Goal: Information Seeking & Learning: Learn about a topic

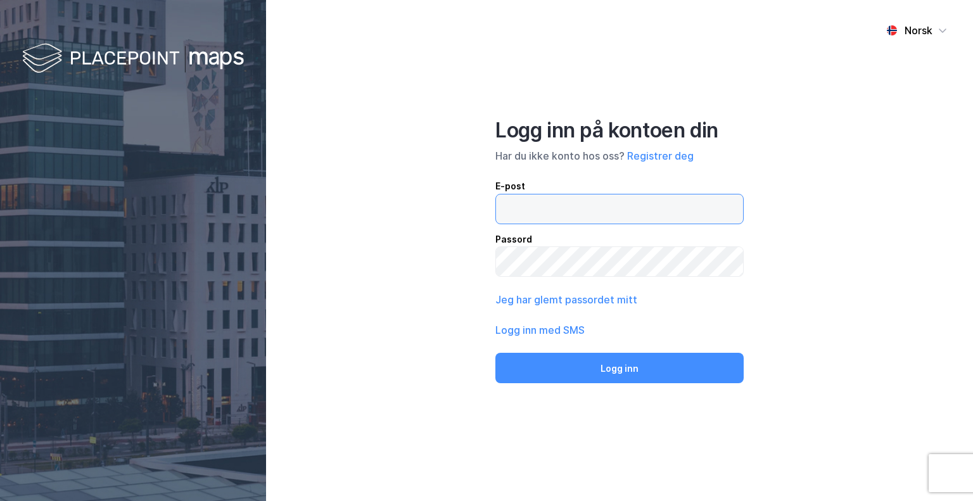
click at [518, 217] on input "email" at bounding box center [619, 208] width 247 height 29
type input "[EMAIL_ADDRESS][DOMAIN_NAME]"
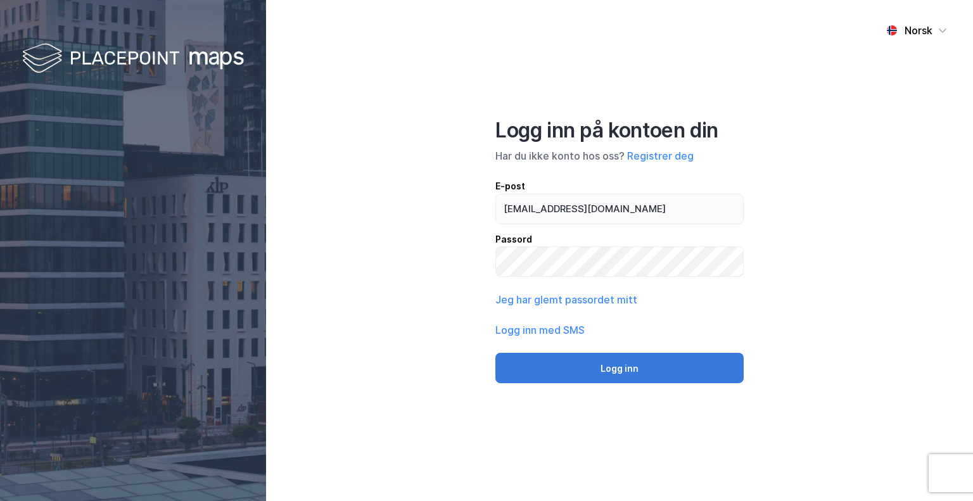
click at [552, 362] on button "Logg inn" at bounding box center [619, 368] width 248 height 30
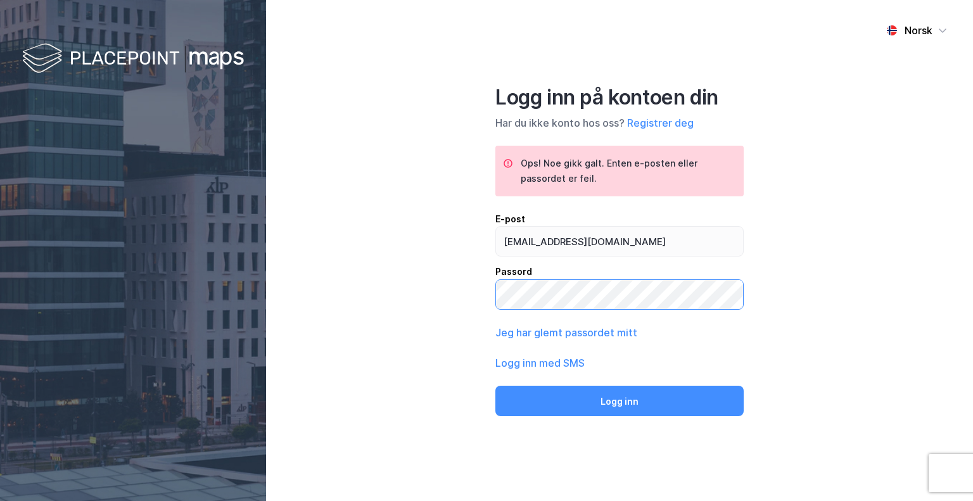
click at [344, 276] on div "Norsk Logg inn på kontoen din Har du ikke konto hos oss? Registrer deg Ops! Noe…" at bounding box center [619, 250] width 707 height 501
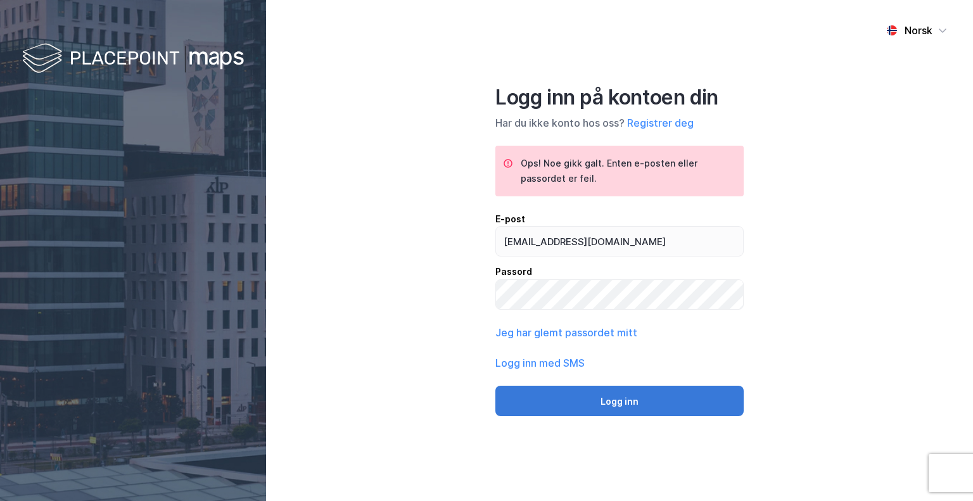
click at [513, 402] on button "Logg inn" at bounding box center [619, 401] width 248 height 30
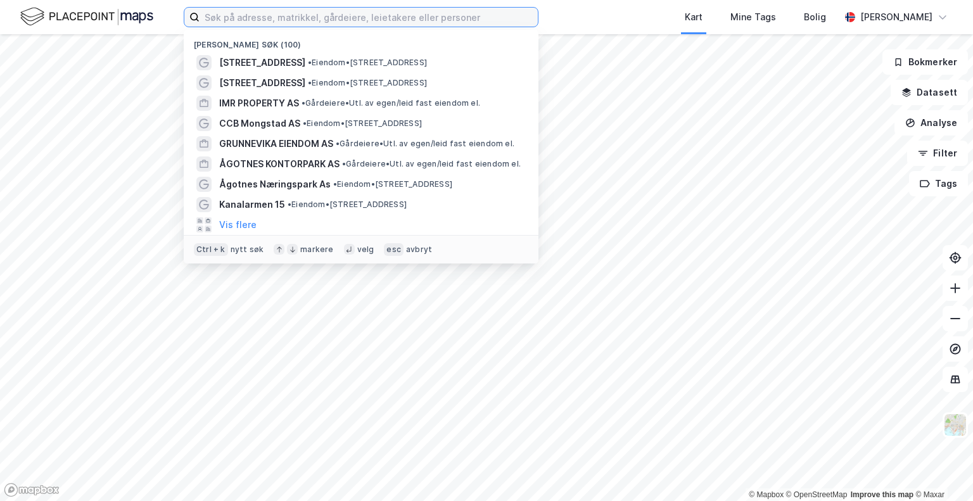
click at [221, 17] on input at bounding box center [369, 17] width 338 height 19
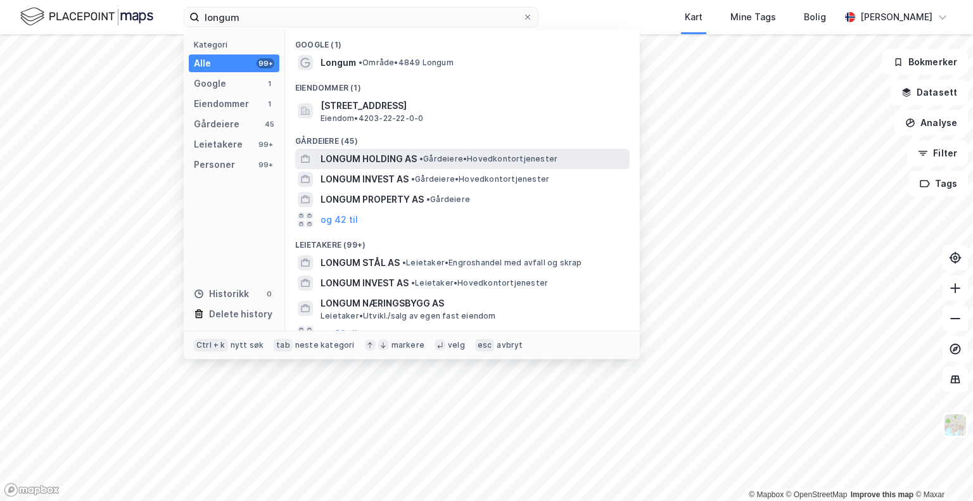
click at [342, 162] on span "LONGUM HOLDING AS" at bounding box center [369, 158] width 96 height 15
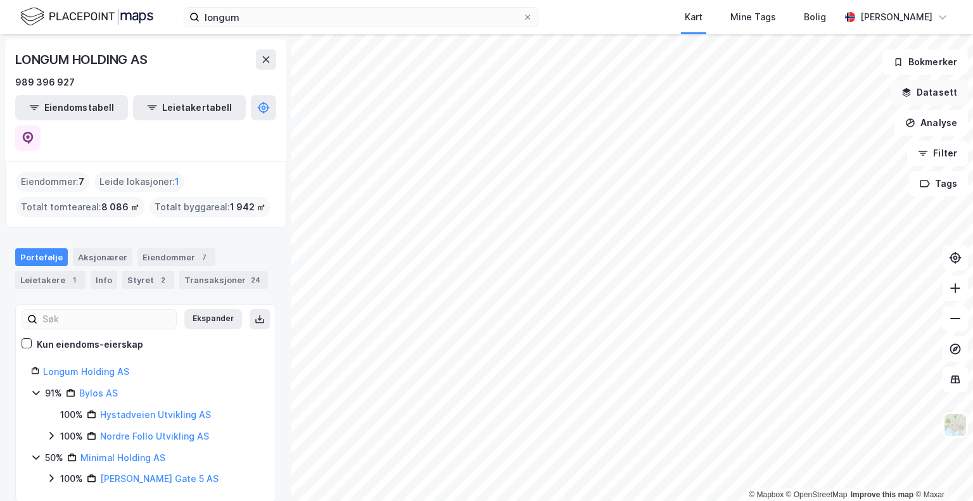
click at [945, 100] on button "Datasett" at bounding box center [929, 92] width 77 height 25
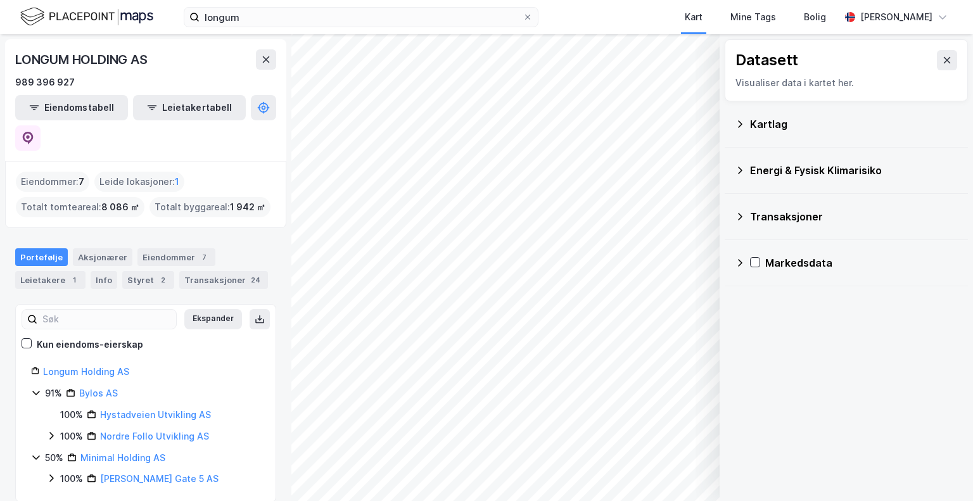
click at [760, 120] on div "Kartlag" at bounding box center [854, 124] width 208 height 15
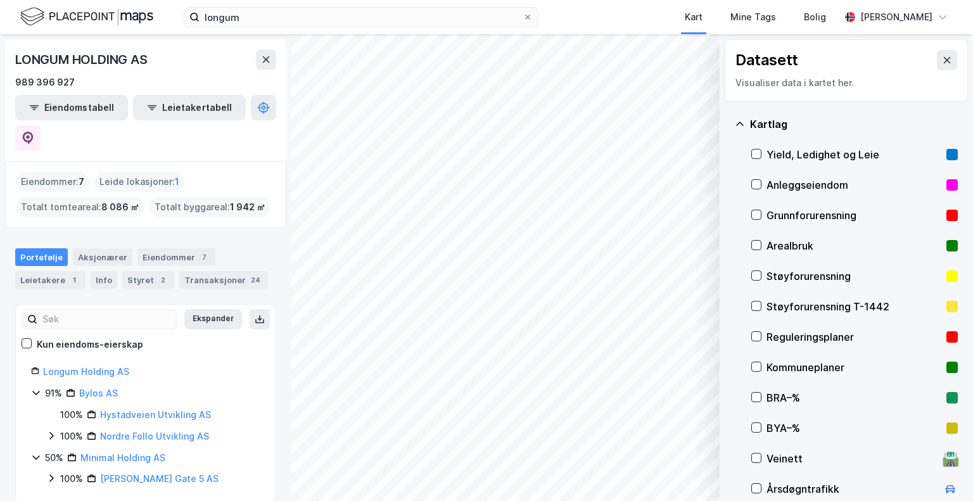
click at [742, 128] on icon at bounding box center [740, 124] width 10 height 10
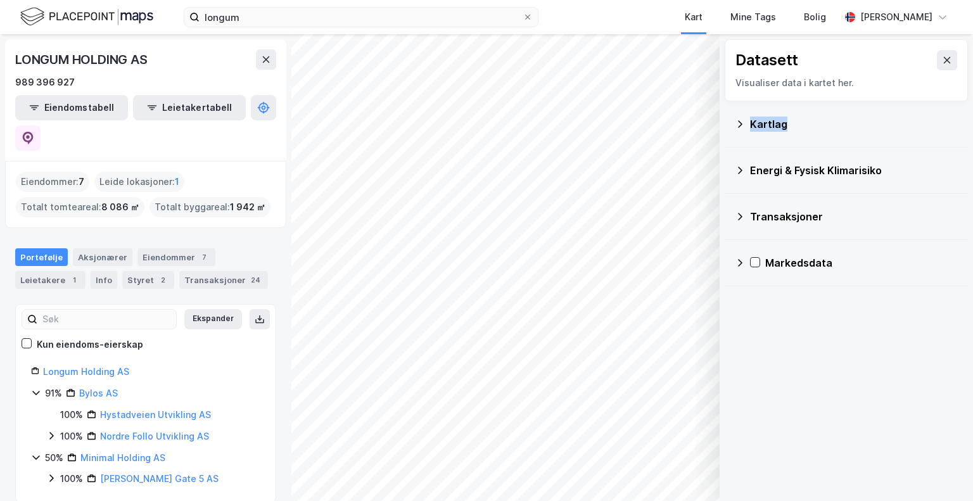
click at [742, 127] on icon at bounding box center [740, 124] width 10 height 10
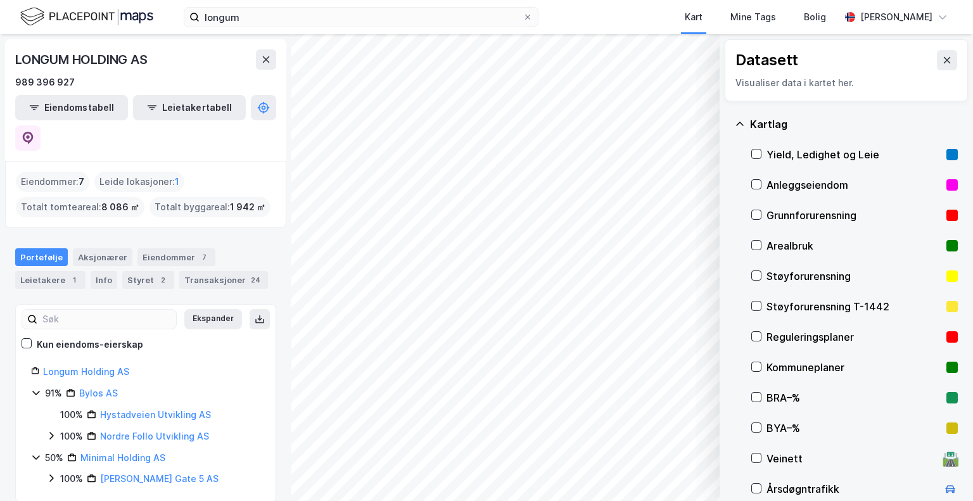
click at [765, 338] on div "Reguleringsplaner" at bounding box center [854, 337] width 207 height 30
click at [944, 60] on icon at bounding box center [947, 60] width 7 height 6
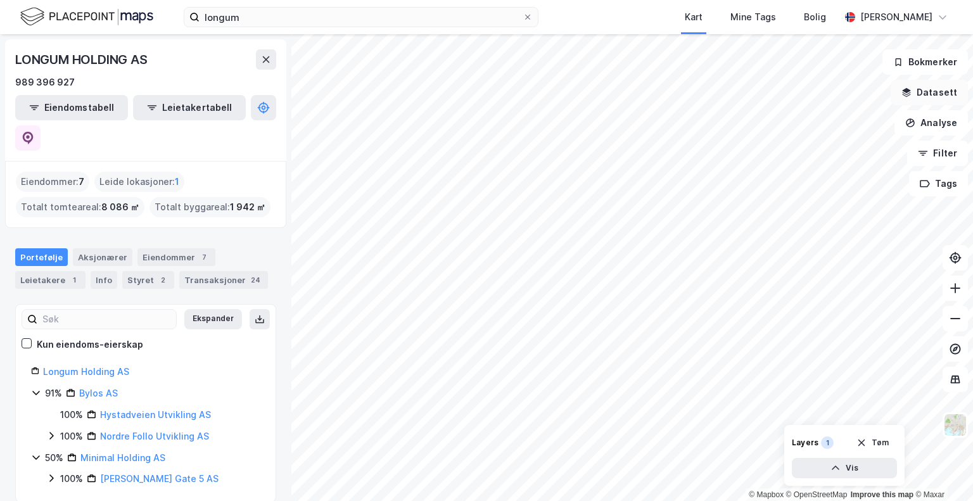
click at [929, 98] on button "Datasett" at bounding box center [929, 92] width 77 height 25
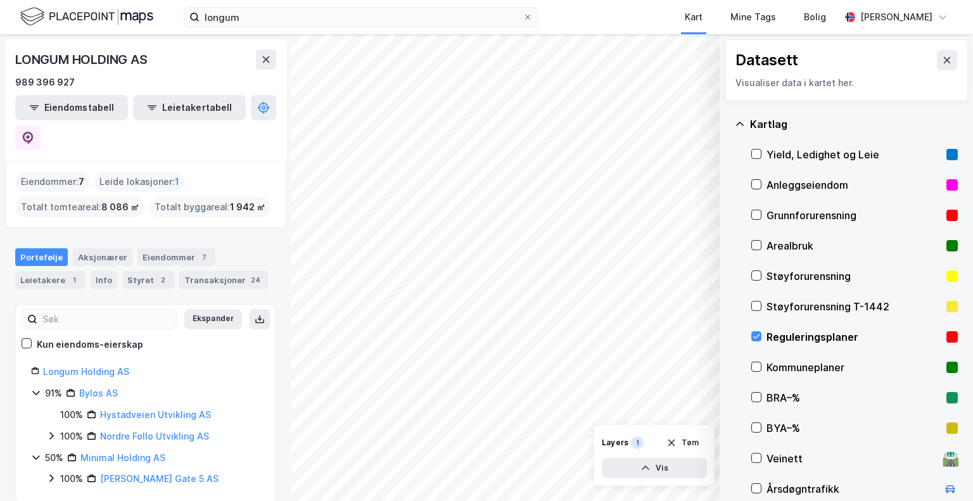
scroll to position [154, 0]
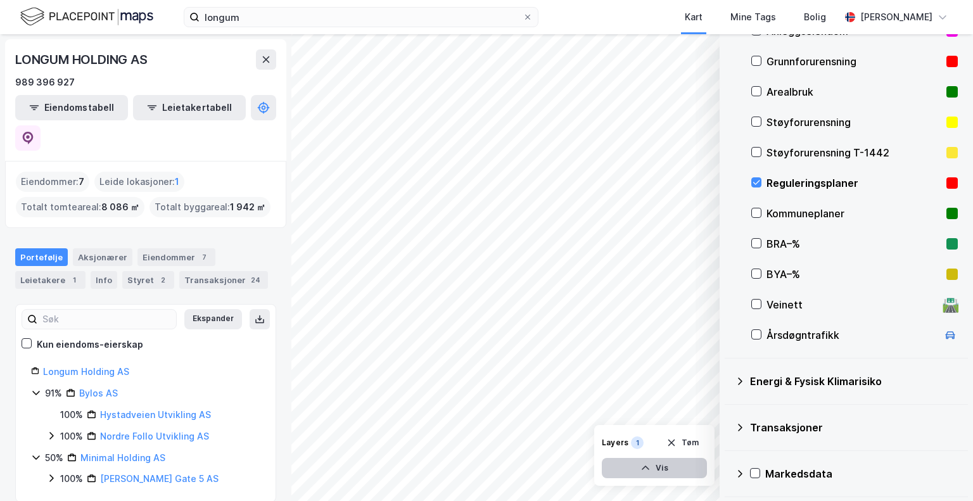
click at [646, 468] on icon "button" at bounding box center [645, 468] width 10 height 10
click at [651, 442] on icon at bounding box center [649, 440] width 10 height 10
click at [694, 442] on icon at bounding box center [695, 440] width 8 height 4
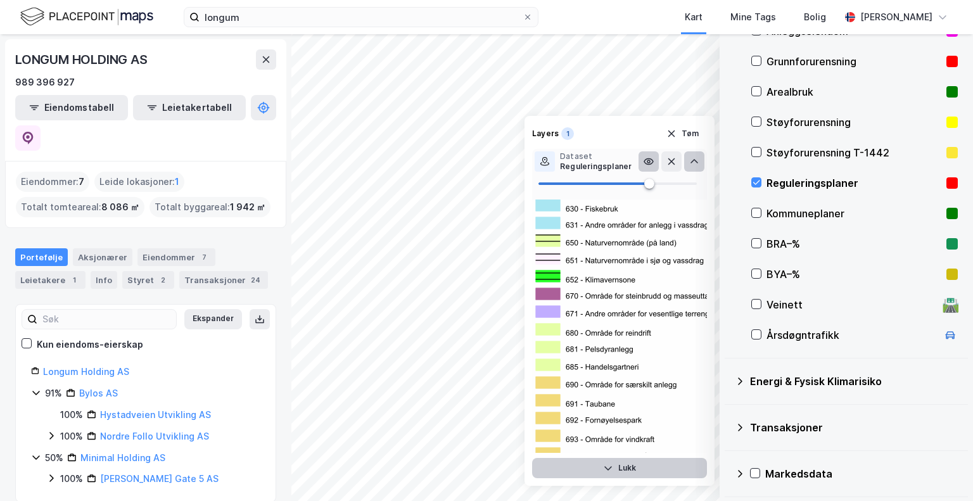
scroll to position [1774, 0]
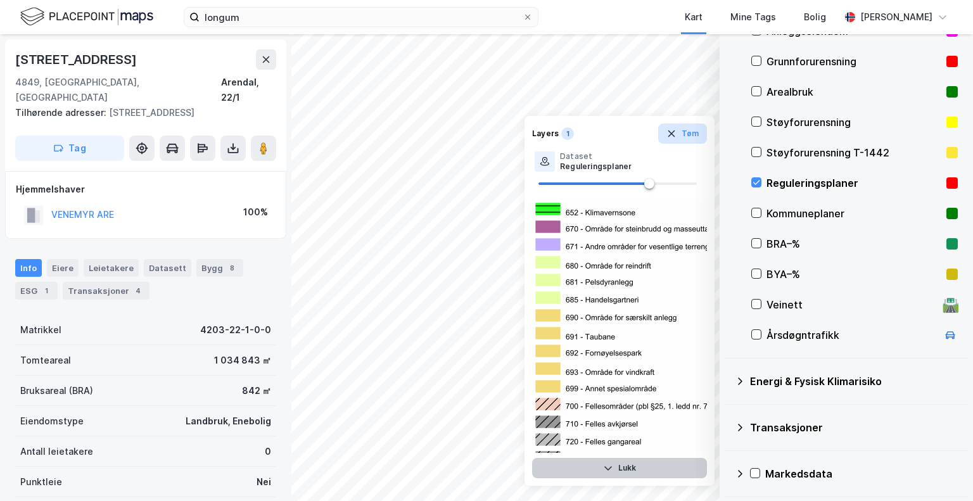
click at [673, 132] on icon "button" at bounding box center [671, 134] width 7 height 6
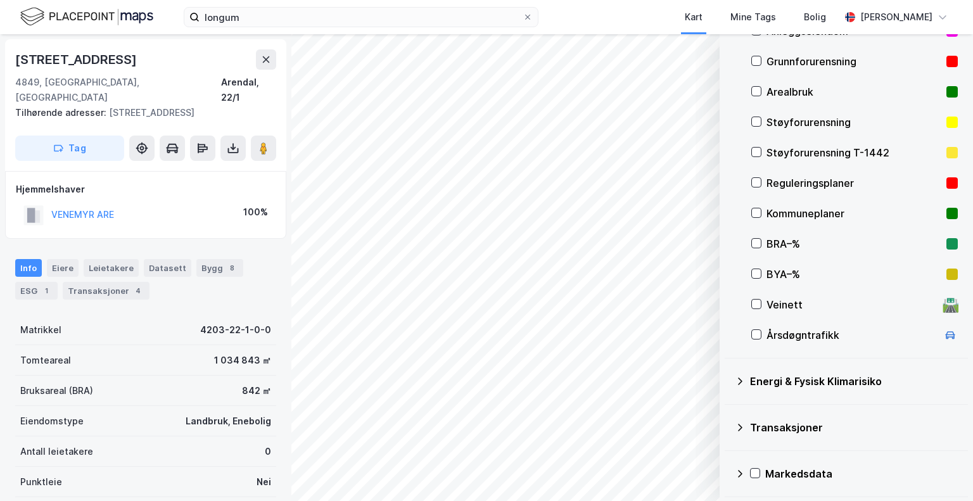
click at [796, 182] on div "Reguleringsplaner" at bounding box center [854, 182] width 175 height 15
click at [758, 215] on icon at bounding box center [756, 212] width 9 height 9
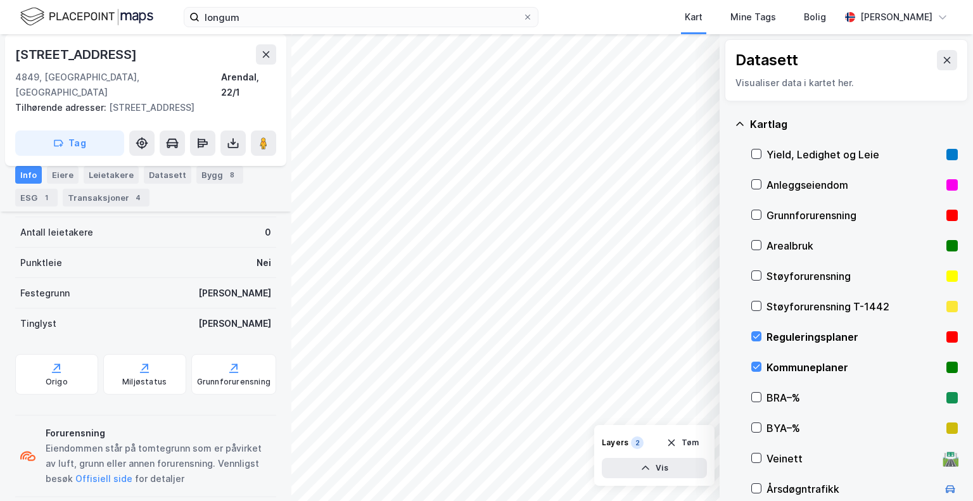
drag, startPoint x: 940, startPoint y: 65, endPoint x: 934, endPoint y: 200, distance: 135.1
click at [939, 70] on div "Datasett Visualiser data i kartet her." at bounding box center [846, 70] width 243 height 62
click at [922, 56] on div "Datasett" at bounding box center [846, 60] width 222 height 20
click at [942, 60] on icon at bounding box center [947, 60] width 10 height 10
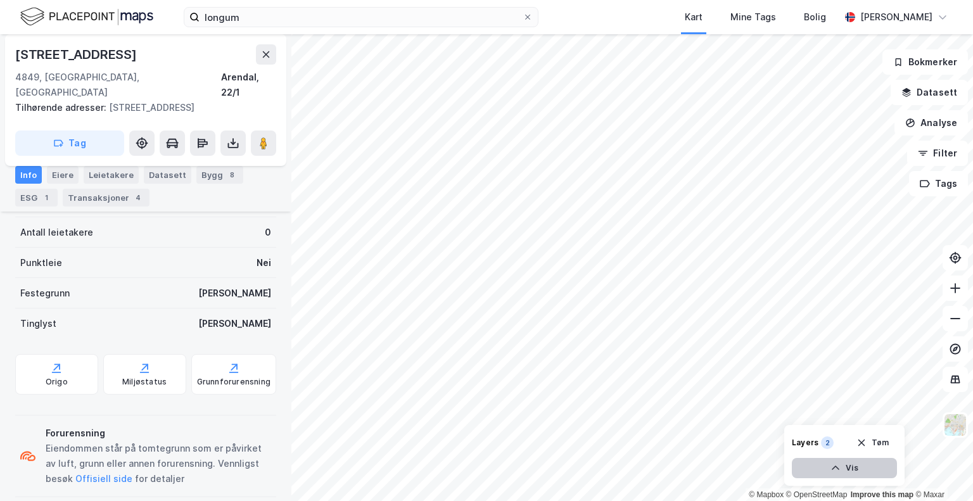
click at [836, 467] on icon "button" at bounding box center [836, 468] width 8 height 4
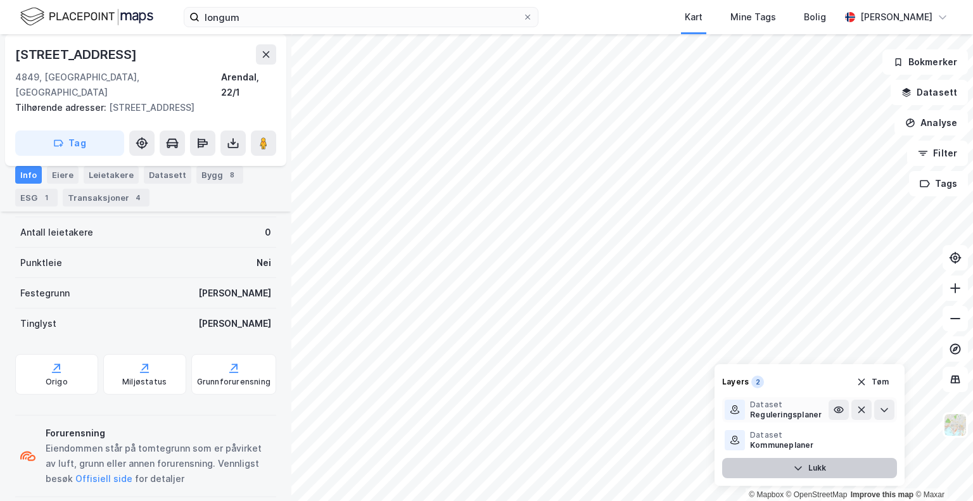
click at [732, 415] on icon at bounding box center [735, 410] width 10 height 10
click at [758, 407] on div "Dataset" at bounding box center [786, 405] width 72 height 10
click at [884, 410] on icon at bounding box center [884, 410] width 10 height 10
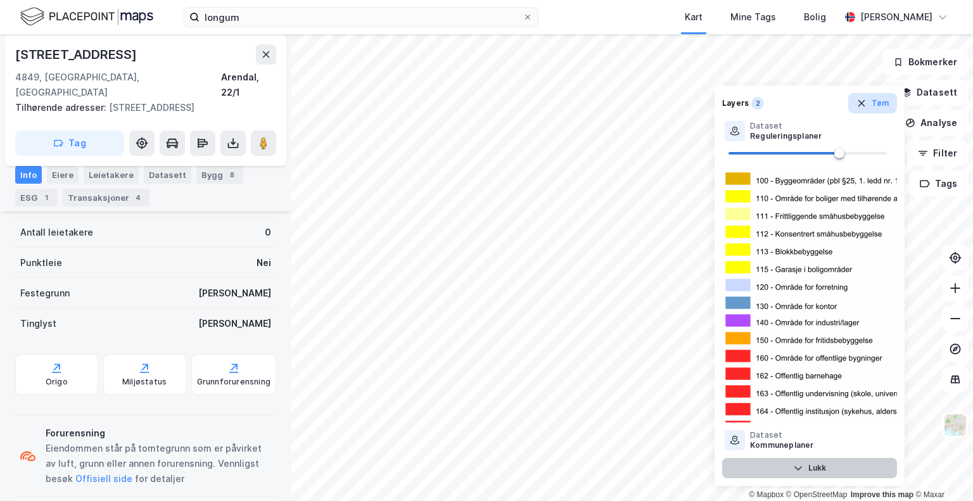
click at [862, 106] on icon "button" at bounding box center [861, 103] width 10 height 10
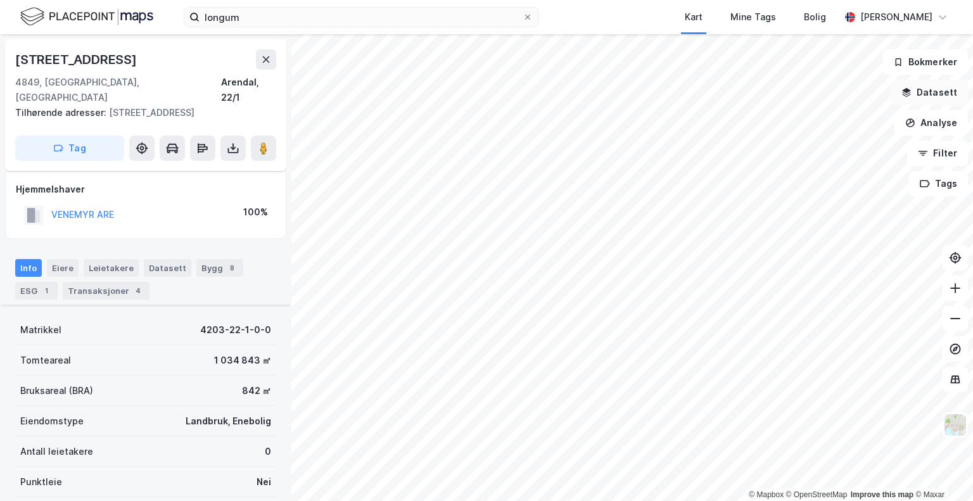
click at [920, 91] on button "Datasett" at bounding box center [929, 92] width 77 height 25
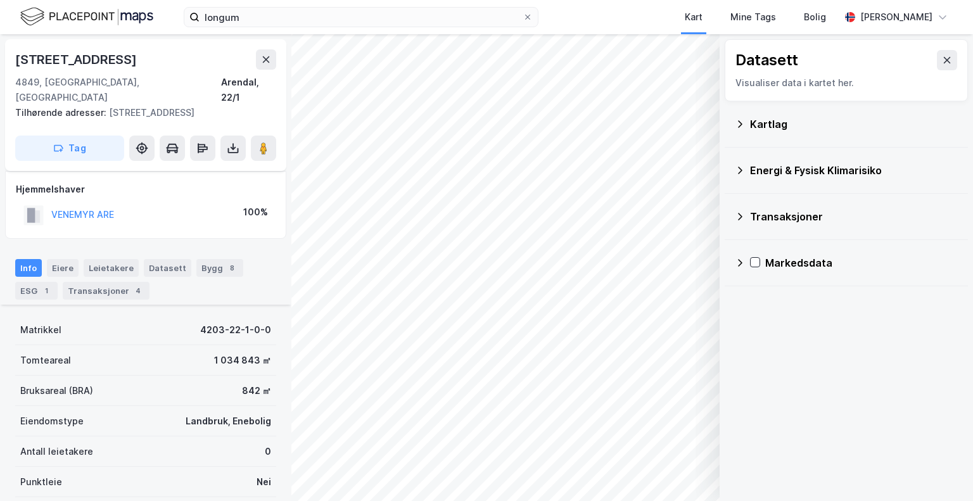
drag, startPoint x: 761, startPoint y: 125, endPoint x: 775, endPoint y: 127, distance: 14.2
click at [762, 124] on div "Kartlag" at bounding box center [854, 124] width 208 height 15
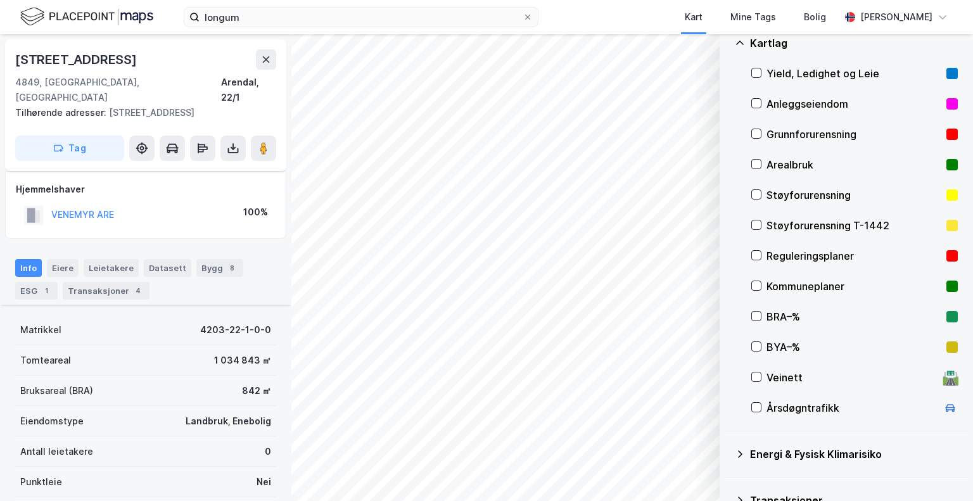
scroll to position [27, 0]
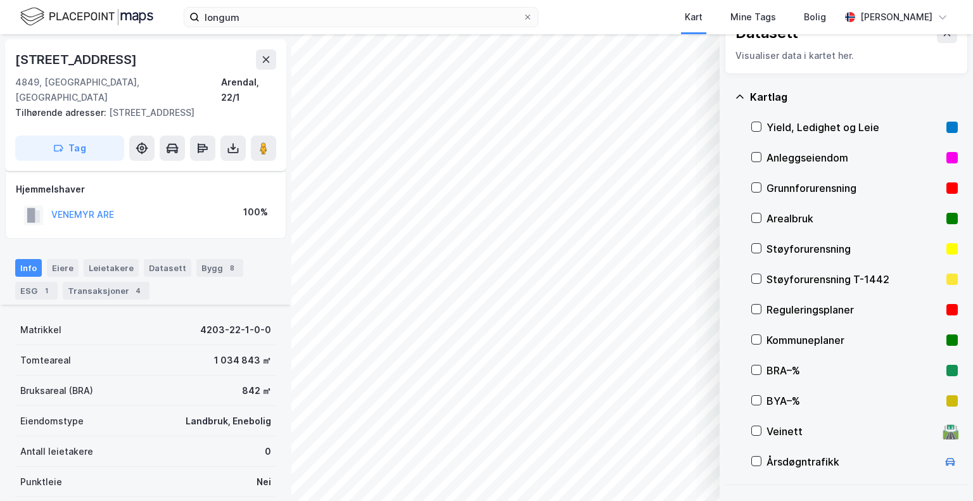
drag, startPoint x: 759, startPoint y: 311, endPoint x: 822, endPoint y: 357, distance: 78.1
click at [759, 312] on icon at bounding box center [756, 309] width 9 height 9
click at [644, 467] on icon "button" at bounding box center [645, 468] width 10 height 10
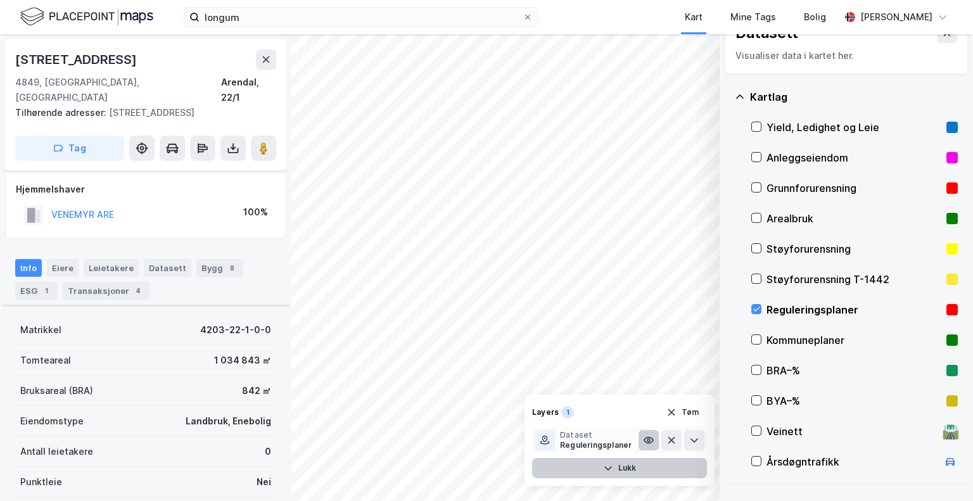
click at [648, 445] on icon at bounding box center [649, 440] width 10 height 10
click at [692, 443] on icon at bounding box center [694, 440] width 10 height 10
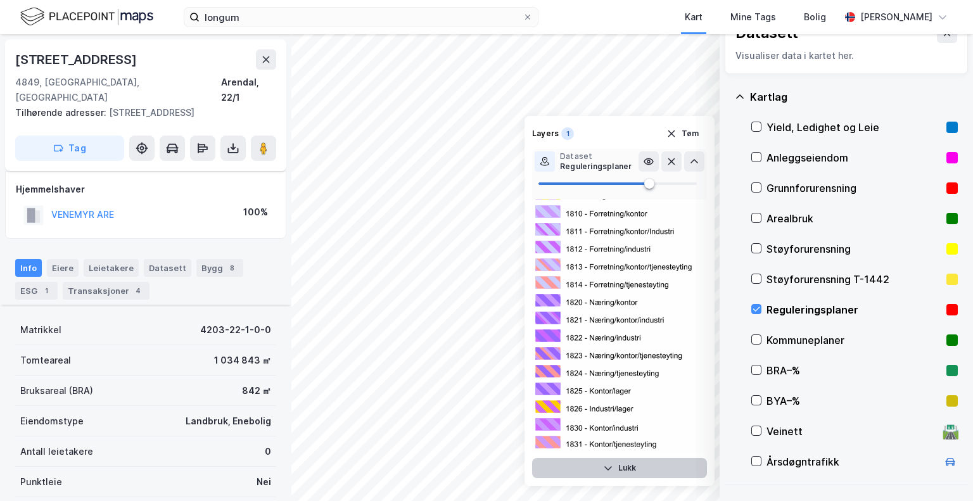
scroll to position [3696, 0]
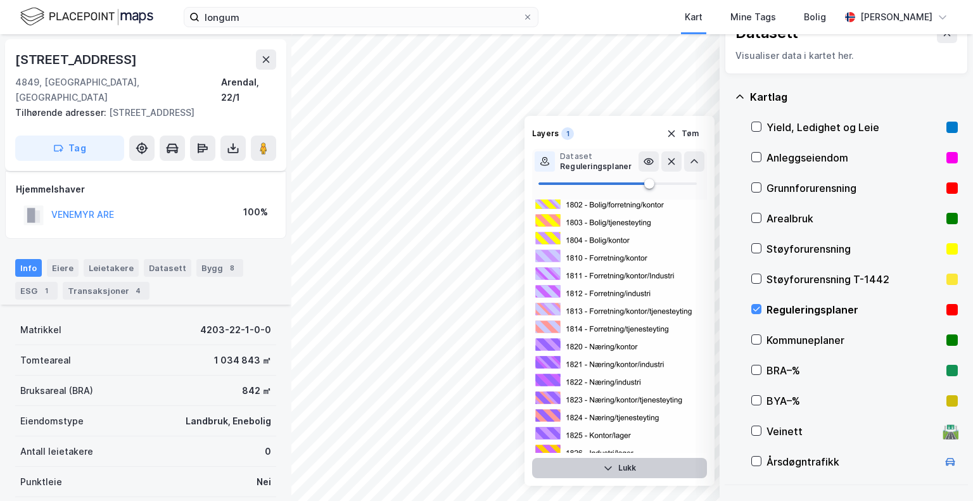
click at [575, 167] on div "Reguleringsplaner" at bounding box center [596, 167] width 72 height 10
click at [260, 60] on button at bounding box center [266, 59] width 20 height 20
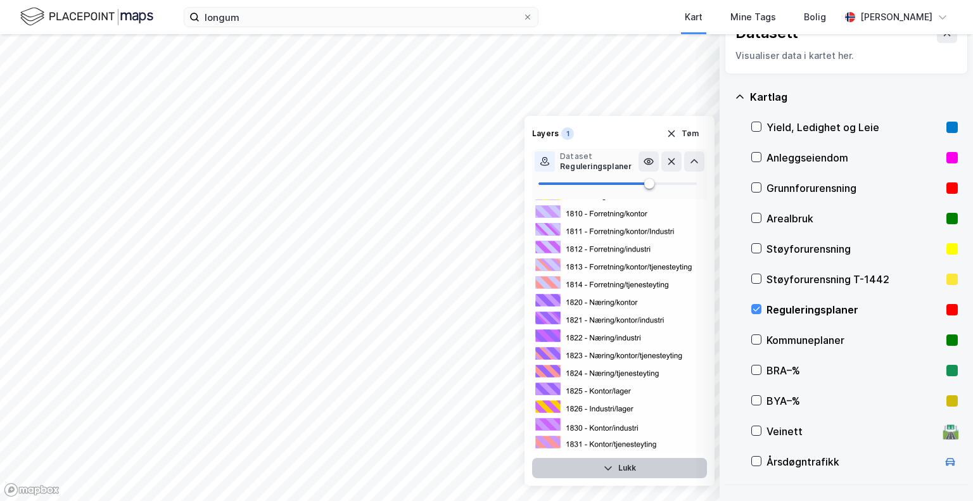
scroll to position [3759, 0]
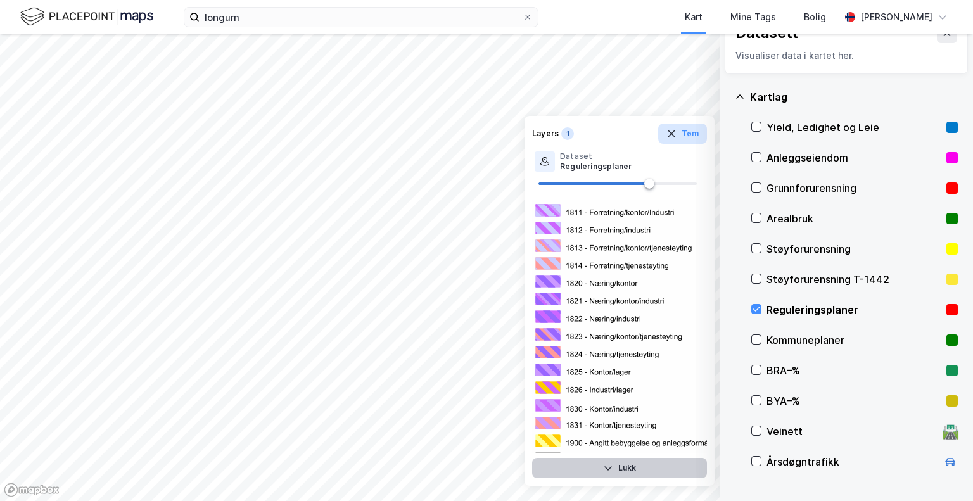
click at [676, 139] on button "Tøm" at bounding box center [682, 134] width 49 height 20
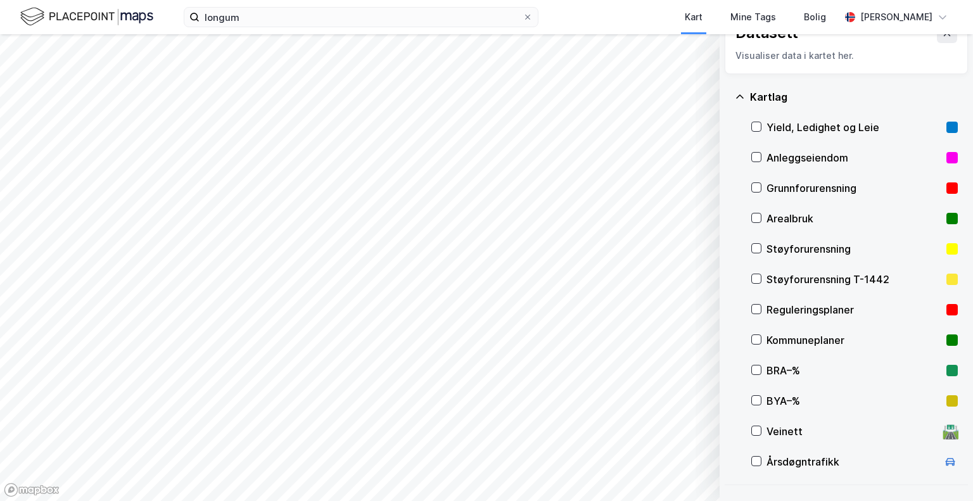
click at [767, 314] on div "Reguleringsplaner" at bounding box center [854, 309] width 175 height 15
click at [756, 338] on icon at bounding box center [756, 339] width 9 height 9
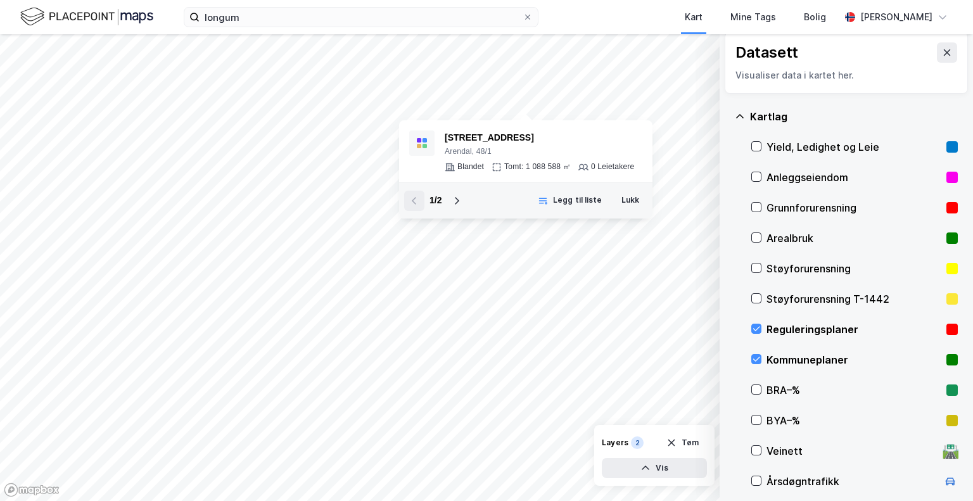
scroll to position [0, 0]
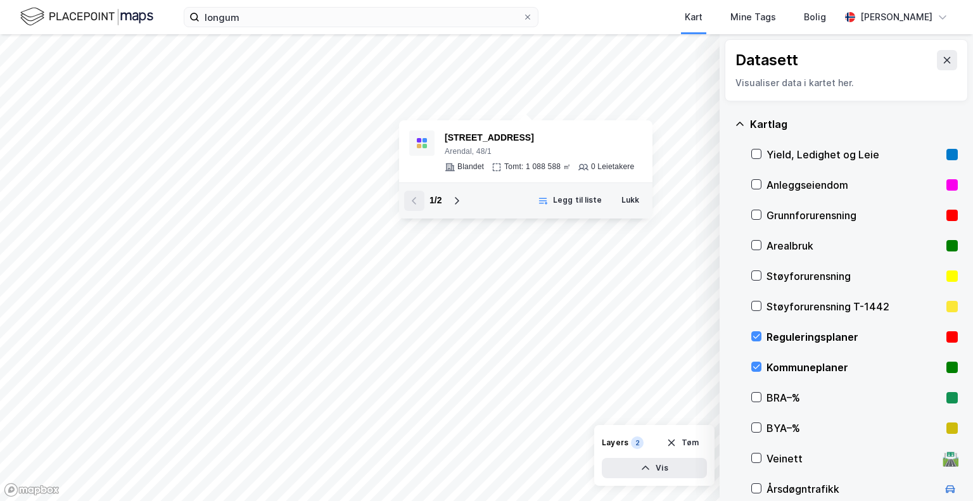
click at [939, 55] on button at bounding box center [947, 60] width 20 height 20
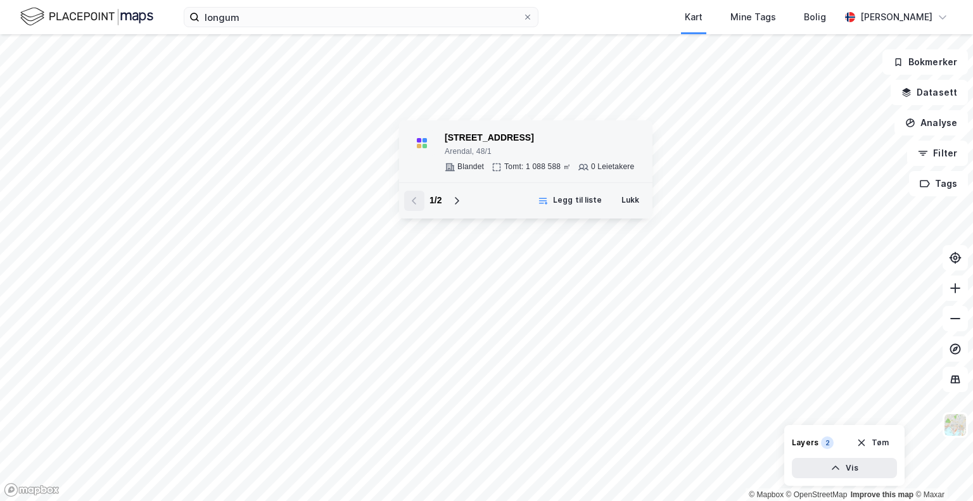
click at [506, 156] on div "Arendal, 48/1" at bounding box center [539, 152] width 189 height 10
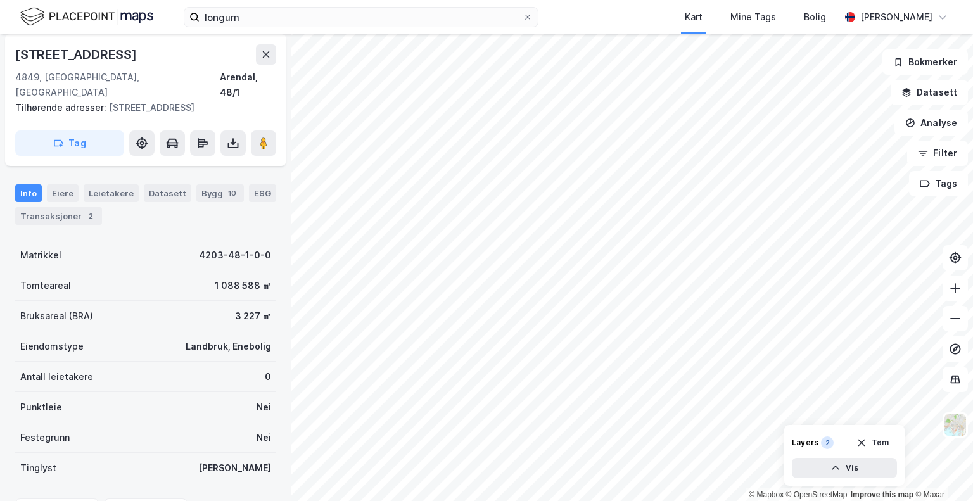
scroll to position [29, 0]
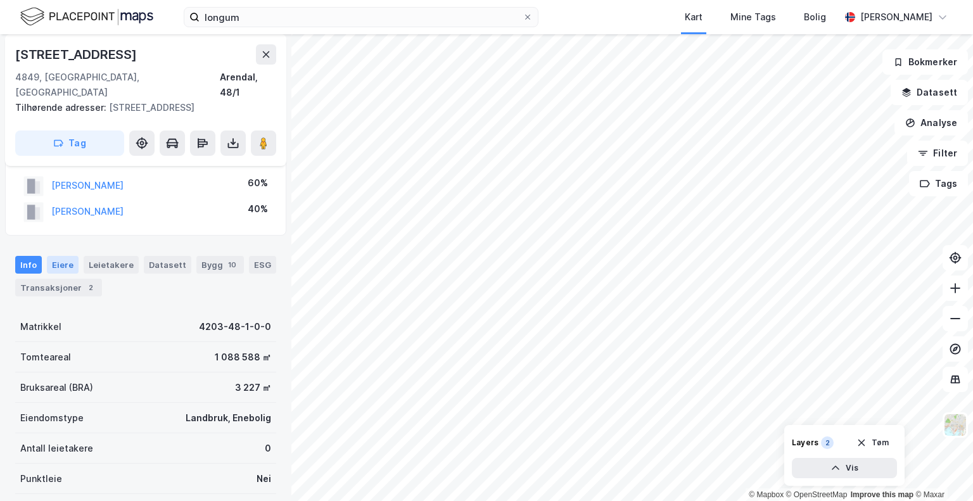
click at [62, 256] on div "Eiere" at bounding box center [63, 265] width 32 height 18
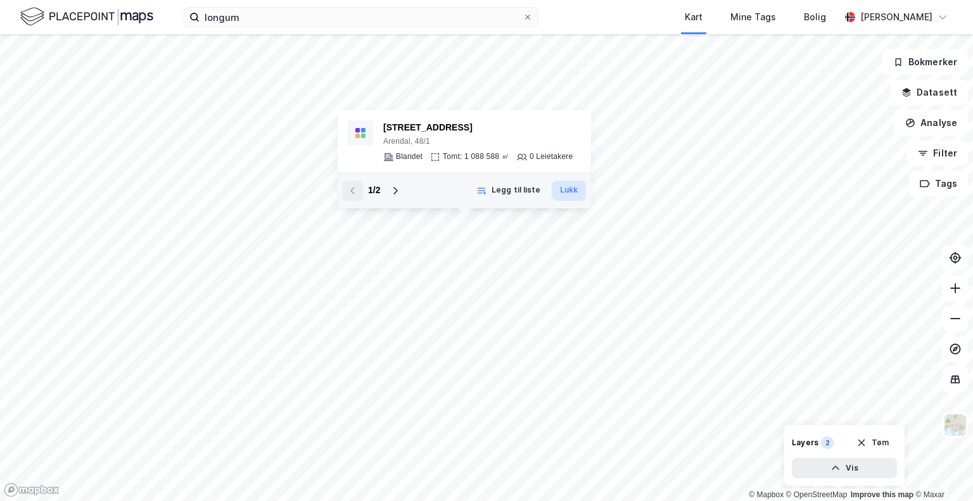
click at [571, 190] on div "© Mapbox © OpenStreetMap Improve this map © Maxar [STREET_ADDRESS] Tomt: 1 088 …" at bounding box center [486, 267] width 973 height 467
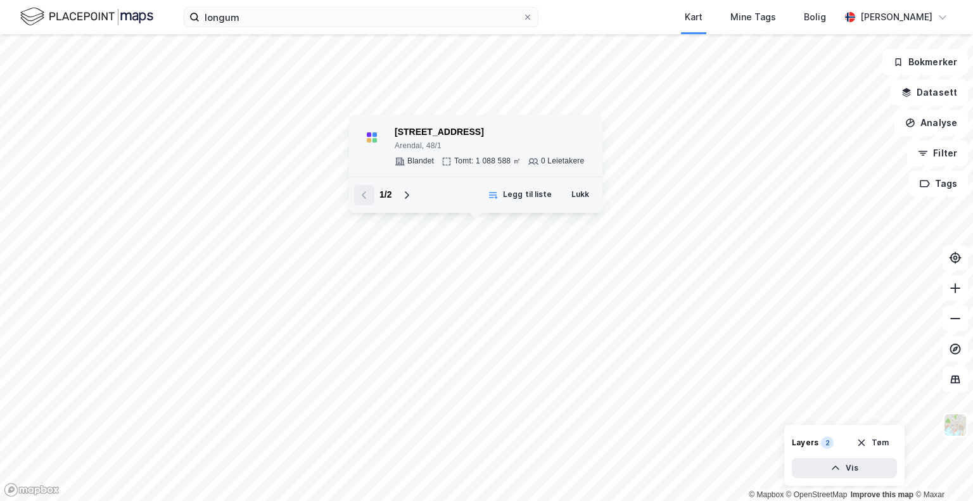
click at [487, 141] on div "Arendal, 48/1" at bounding box center [489, 146] width 189 height 10
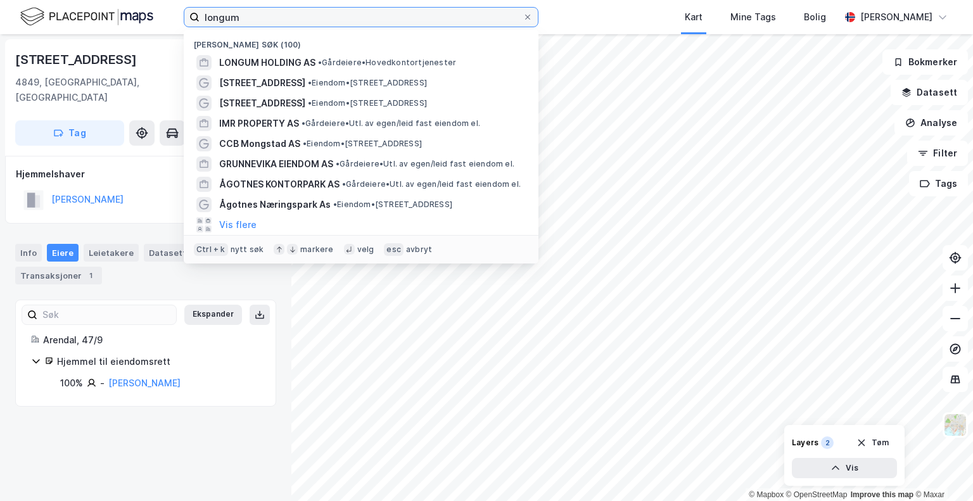
drag, startPoint x: 215, startPoint y: 12, endPoint x: 53, endPoint y: 0, distance: 162.0
click at [85, 3] on div "longum Nylige søk (100) LONGUM HOLDING AS • Gårdeiere • Hovedkontortjenester [S…" at bounding box center [486, 17] width 973 height 34
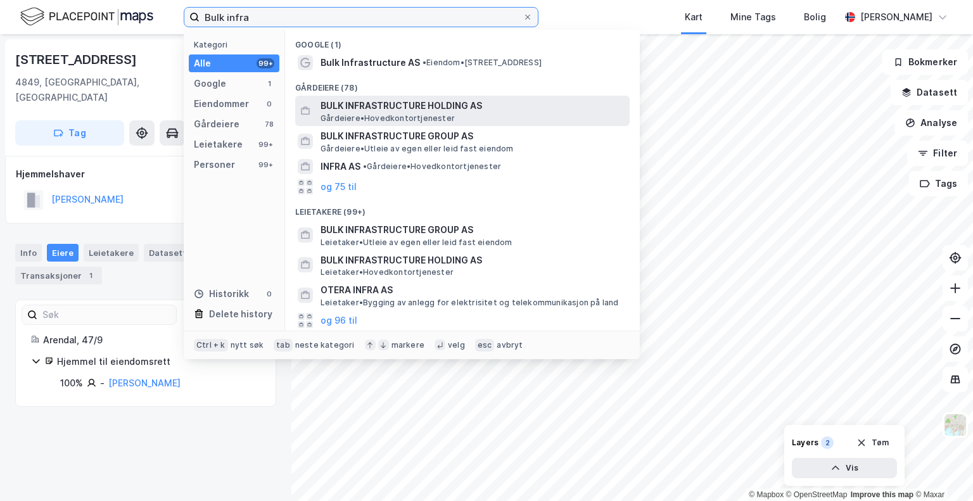
type input "Bulk infra"
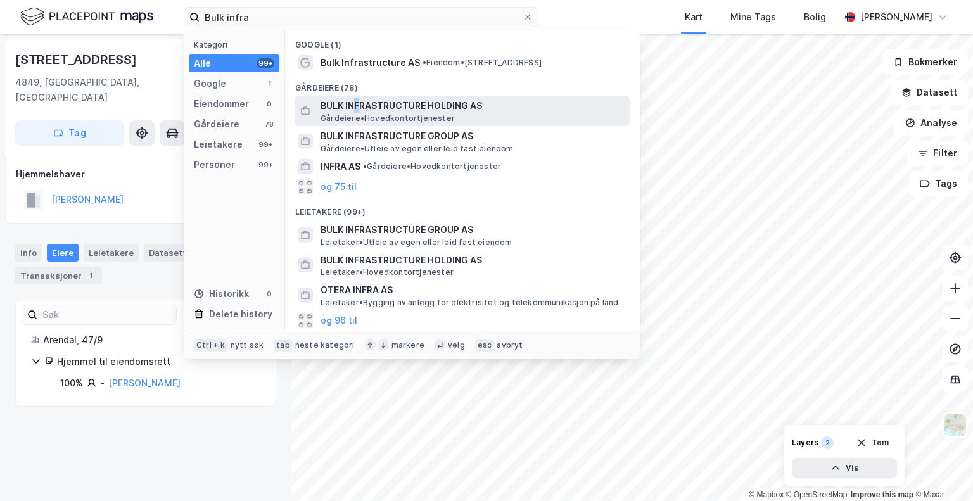
click at [357, 111] on span "BULK INFRASTRUCTURE HOLDING AS" at bounding box center [473, 105] width 304 height 15
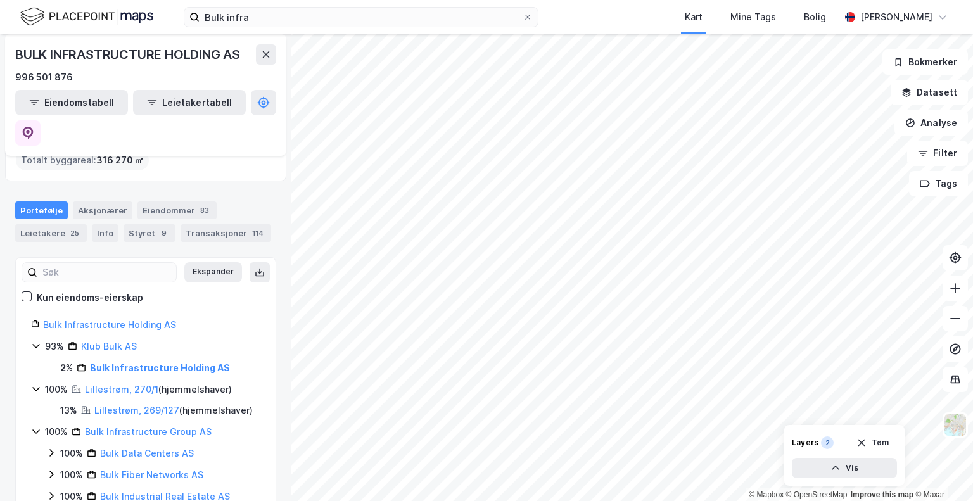
scroll to position [96, 0]
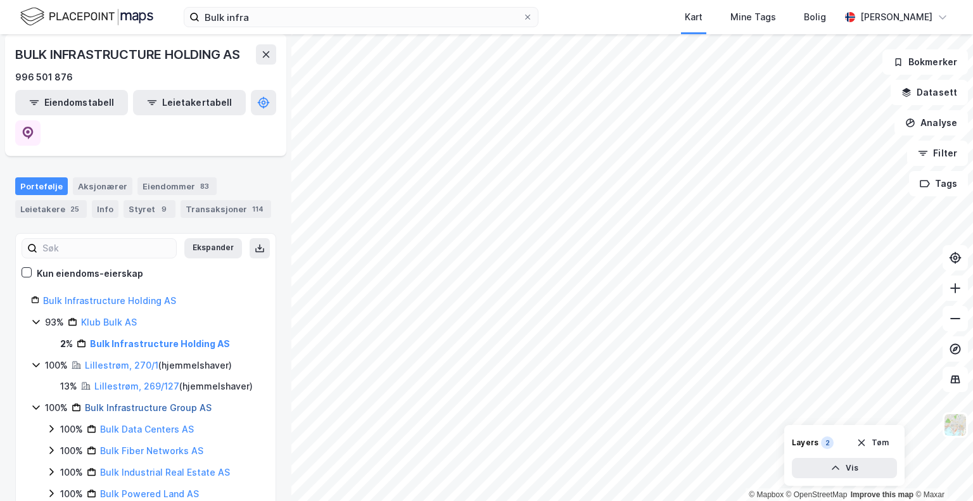
click at [153, 402] on link "Bulk Infrastructure Group AS" at bounding box center [148, 407] width 127 height 11
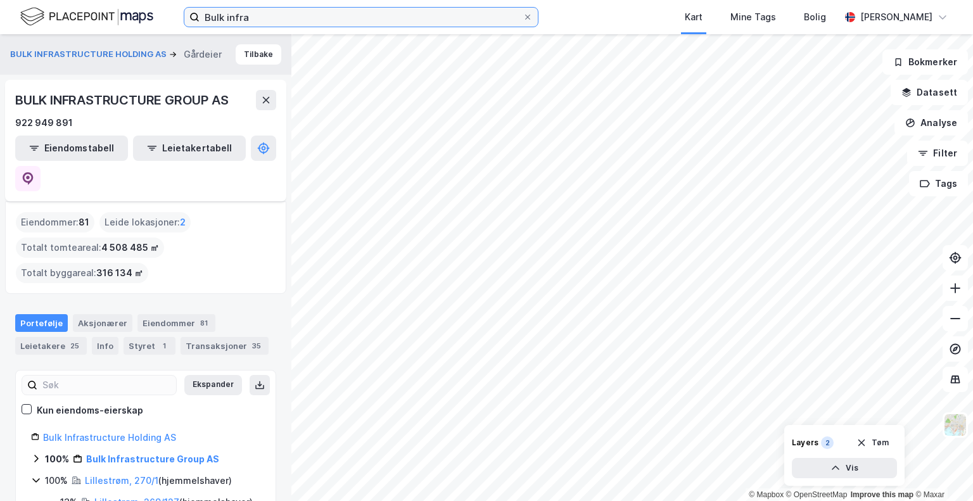
click at [277, 16] on input "Bulk infra" at bounding box center [361, 17] width 323 height 19
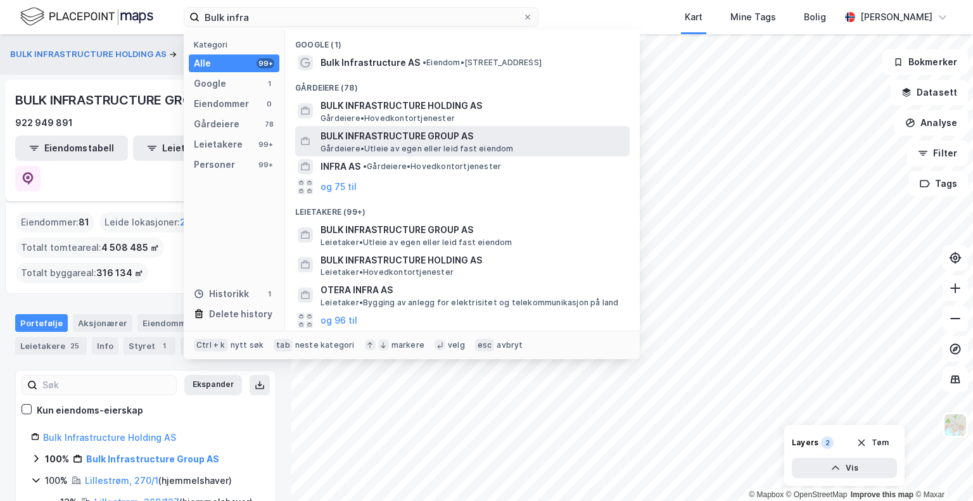
click at [383, 138] on span "BULK INFRASTRUCTURE GROUP AS" at bounding box center [473, 136] width 304 height 15
